Goal: Check status

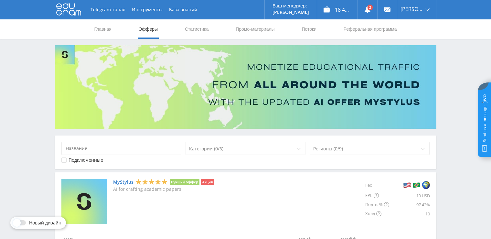
scroll to position [68, 0]
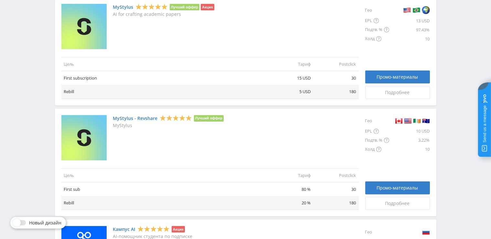
scroll to position [0, 0]
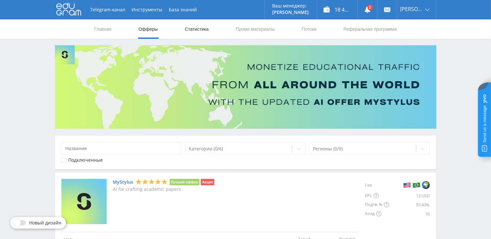
click at [192, 27] on link "Статистика" at bounding box center [196, 28] width 25 height 19
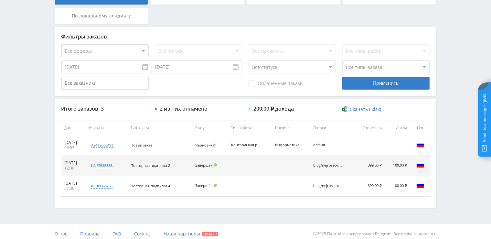
scroll to position [80, 0]
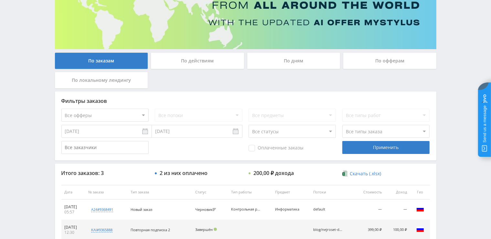
click at [365, 58] on div "По офферам" at bounding box center [389, 61] width 93 height 16
click at [0, 0] on input "По офферам" at bounding box center [0, 0] width 0 height 0
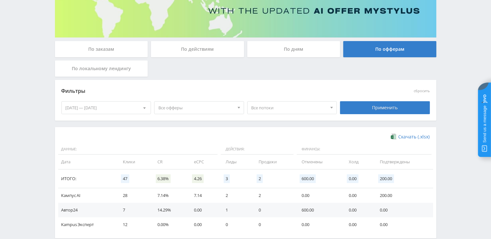
scroll to position [125, 0]
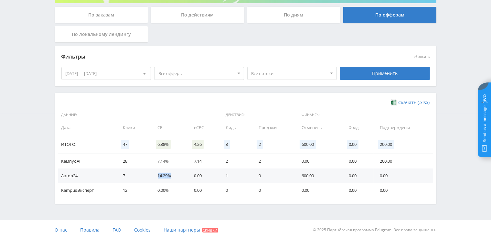
drag, startPoint x: 153, startPoint y: 175, endPoint x: 173, endPoint y: 178, distance: 19.5
click at [173, 178] on td "14.29%" at bounding box center [169, 175] width 37 height 15
click at [119, 72] on div "[DATE] — [DATE]" at bounding box center [106, 73] width 89 height 12
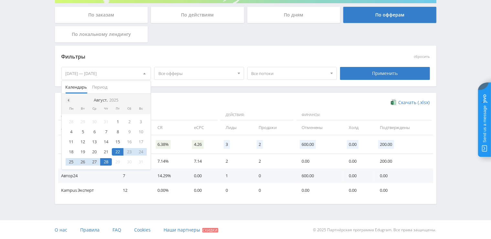
click at [67, 100] on span at bounding box center [67, 100] width 3 height 3
click at [70, 102] on div at bounding box center [68, 100] width 5 height 5
click at [69, 100] on span at bounding box center [67, 100] width 3 height 3
click at [107, 122] on div "1" at bounding box center [106, 121] width 12 height 7
click at [142, 98] on div at bounding box center [144, 100] width 5 height 5
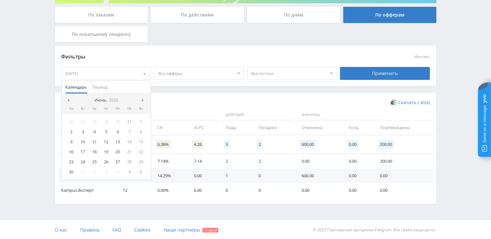
click at [142, 98] on div at bounding box center [144, 100] width 5 height 5
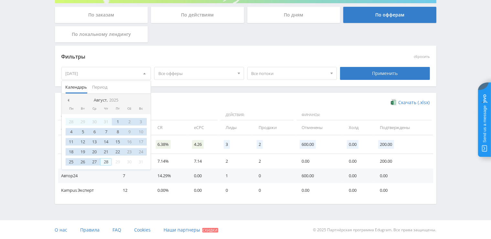
click at [104, 163] on div "28" at bounding box center [106, 161] width 12 height 7
click at [383, 75] on div "Применить" at bounding box center [385, 73] width 90 height 13
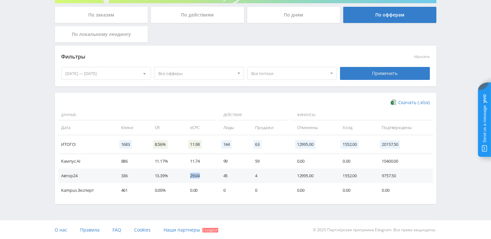
drag, startPoint x: 189, startPoint y: 178, endPoint x: 200, endPoint y: 178, distance: 11.0
click at [200, 178] on td "29.04" at bounding box center [200, 175] width 33 height 15
drag, startPoint x: 192, startPoint y: 126, endPoint x: 199, endPoint y: 124, distance: 6.8
click at [199, 124] on td "eCPC" at bounding box center [200, 127] width 33 height 15
drag, startPoint x: 189, startPoint y: 175, endPoint x: 184, endPoint y: 186, distance: 11.8
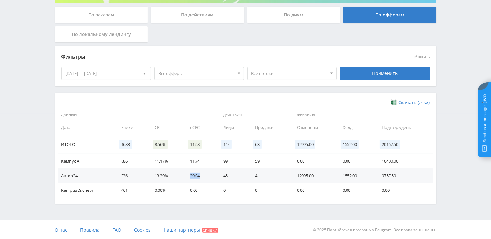
click at [207, 174] on td "29.04" at bounding box center [200, 175] width 33 height 15
